Goal: Information Seeking & Learning: Learn about a topic

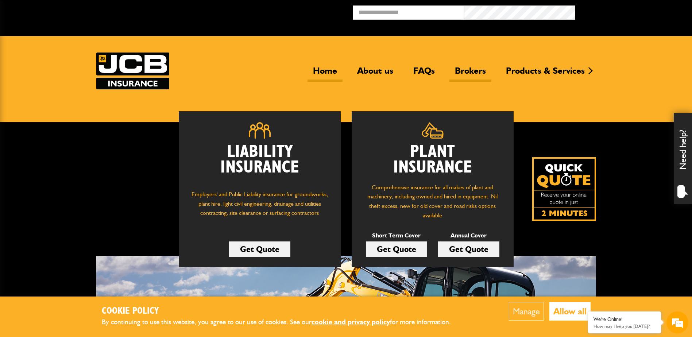
click at [466, 70] on link "Brokers" at bounding box center [470, 73] width 42 height 17
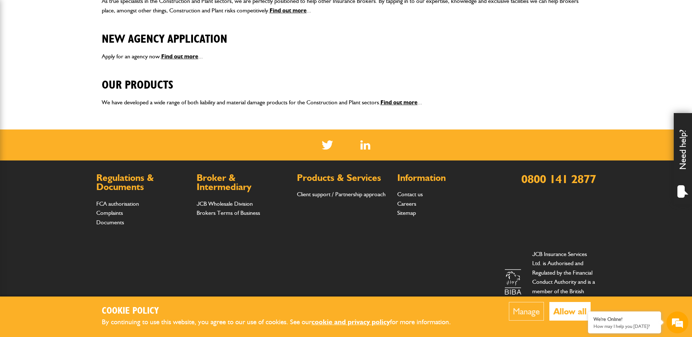
click at [567, 308] on button "Allow all" at bounding box center [569, 311] width 41 height 19
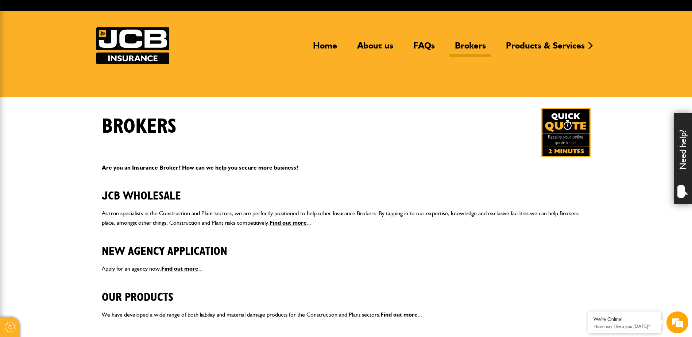
scroll to position [36, 0]
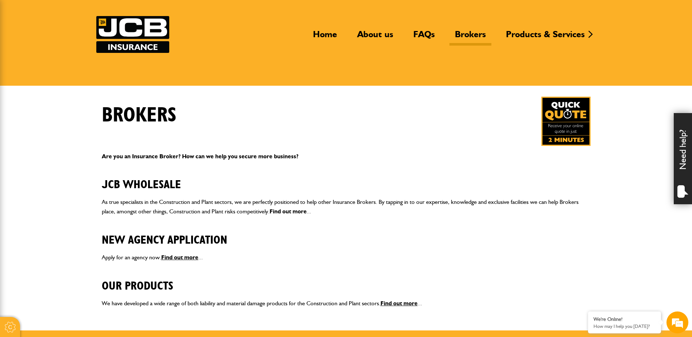
click at [294, 212] on link "Find out more" at bounding box center [288, 211] width 37 height 7
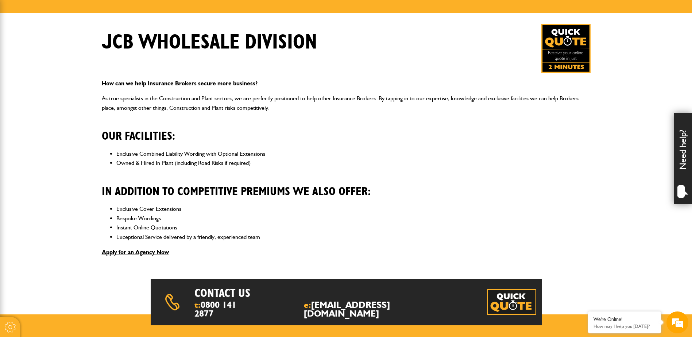
scroll to position [36, 0]
